Goal: Information Seeking & Learning: Learn about a topic

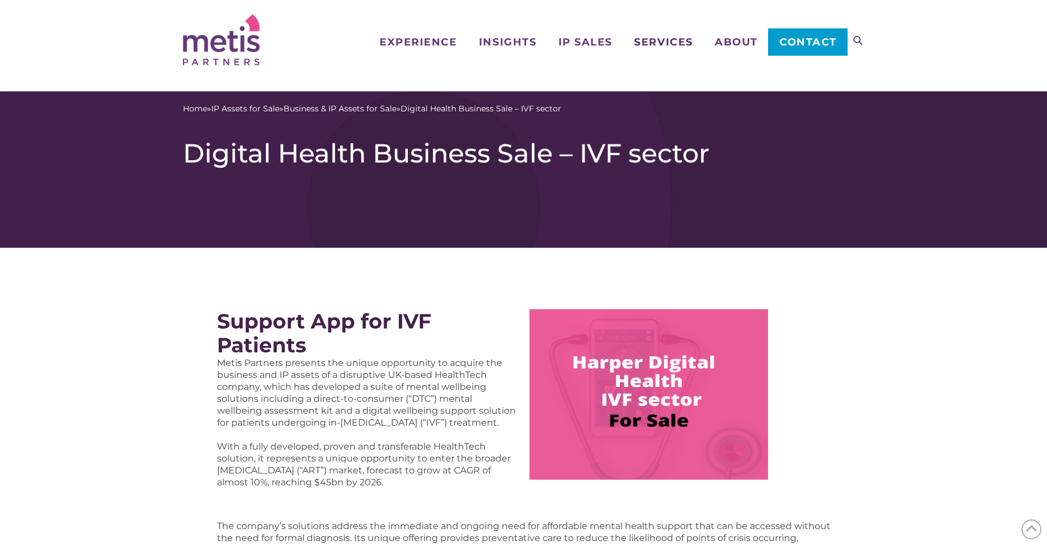
click at [667, 41] on span "Services" at bounding box center [663, 42] width 59 height 10
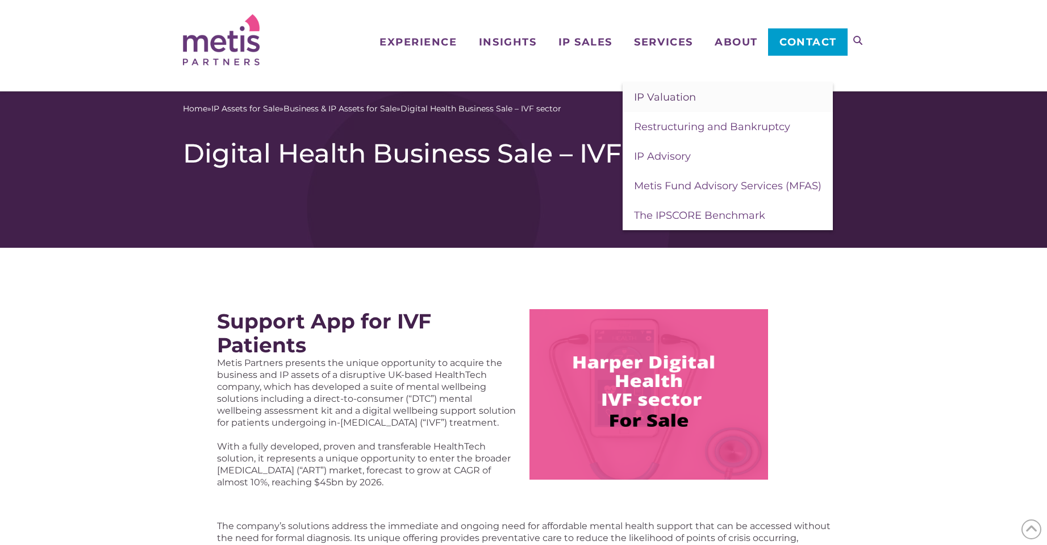
click at [661, 99] on span "IP Valuation" at bounding box center [665, 97] width 62 height 13
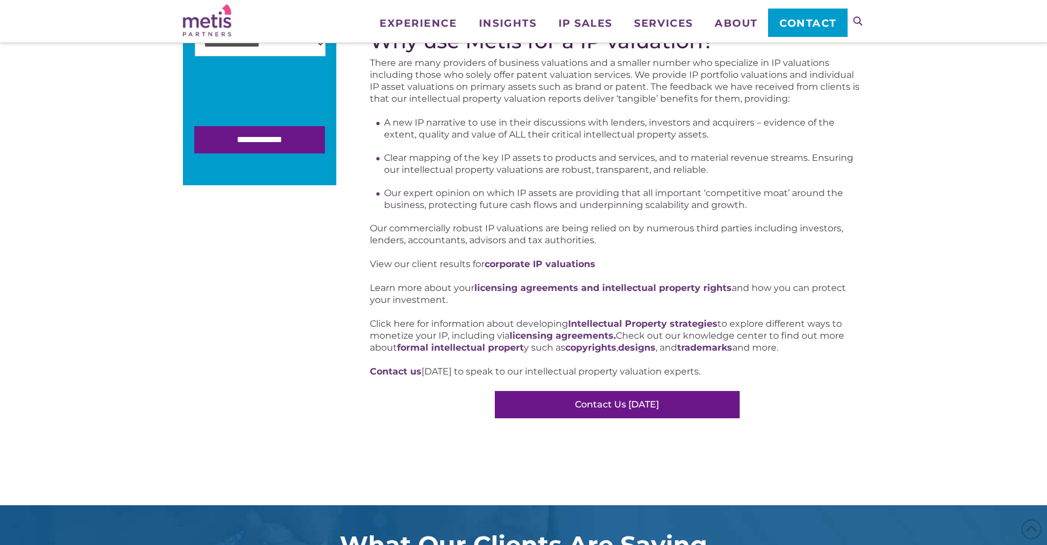
scroll to position [68, 0]
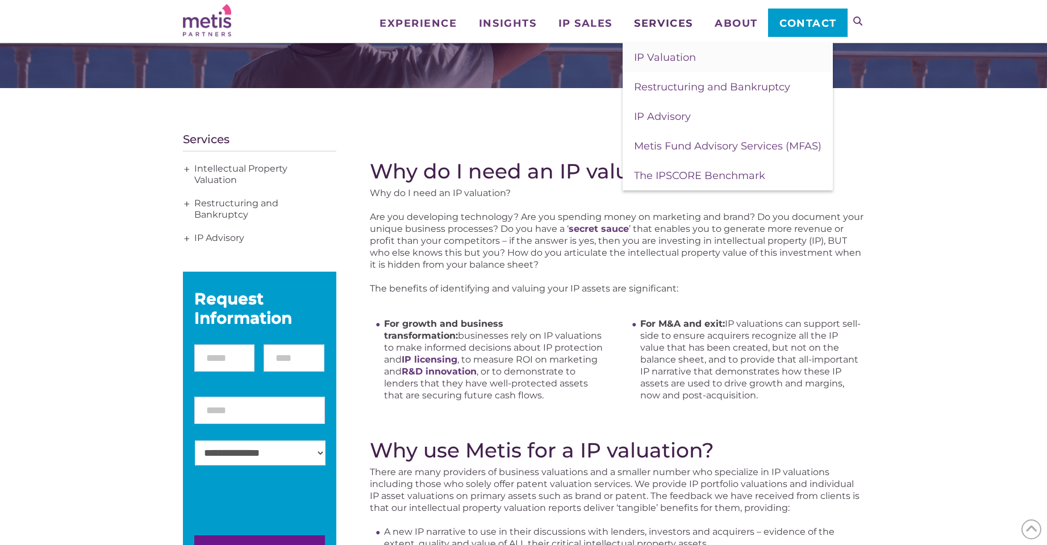
click at [658, 23] on span "Services" at bounding box center [663, 23] width 59 height 10
click at [669, 87] on span "Restructuring and Bankruptcy" at bounding box center [712, 87] width 156 height 13
